Goal: Task Accomplishment & Management: Manage account settings

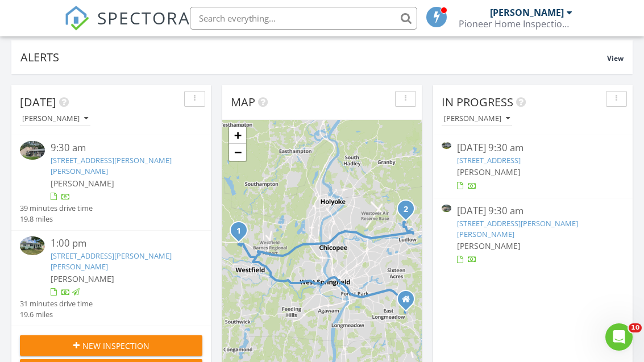
scroll to position [102, 0]
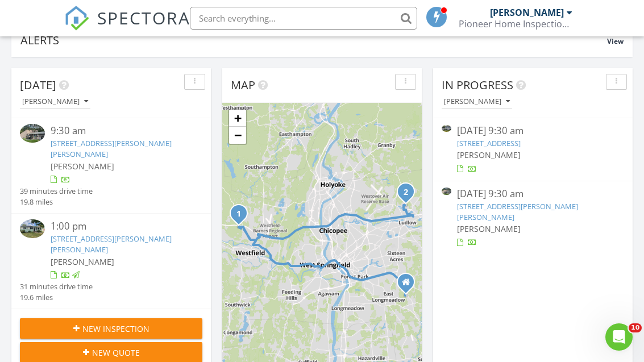
click at [472, 209] on link "[STREET_ADDRESS][PERSON_NAME][PERSON_NAME]" at bounding box center [517, 211] width 121 height 21
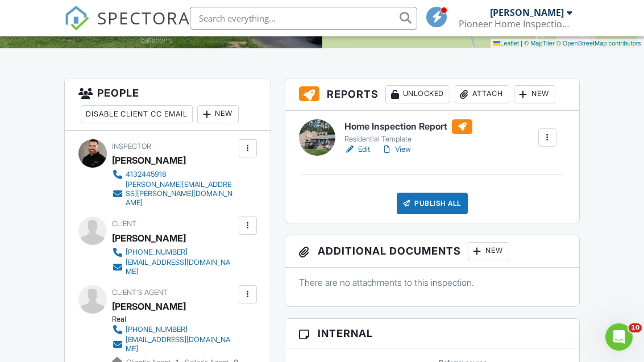
scroll to position [273, 0]
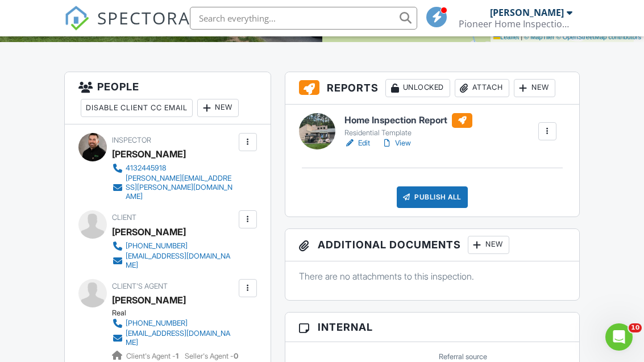
click at [413, 193] on div "Publish All" at bounding box center [432, 197] width 71 height 22
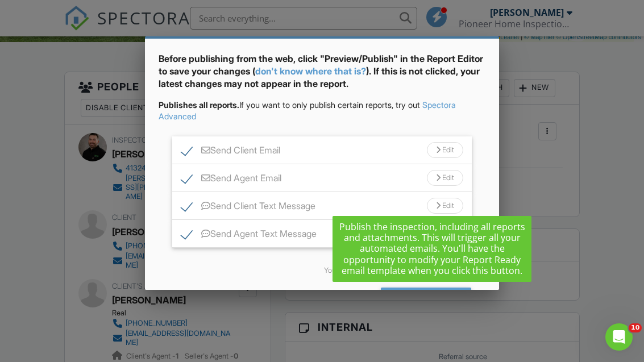
scroll to position [44, 0]
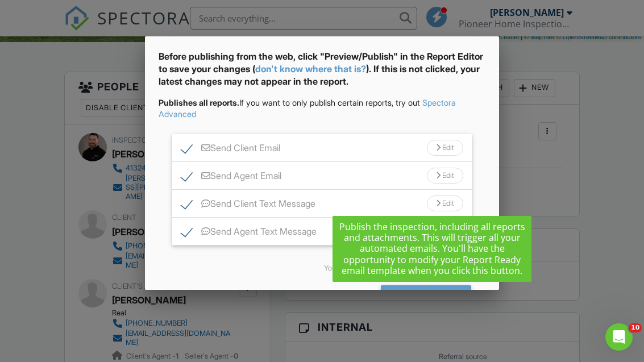
click at [411, 300] on div "Send All" at bounding box center [426, 295] width 91 height 20
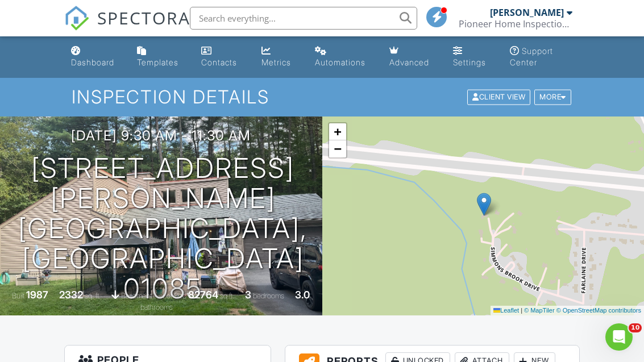
click at [73, 68] on link "Dashboard" at bounding box center [94, 57] width 57 height 32
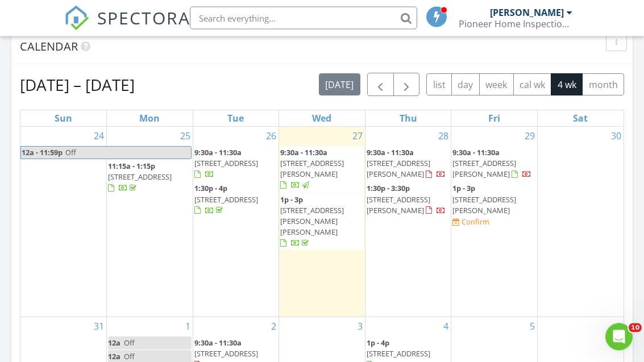
scroll to position [482, 0]
